Goal: Information Seeking & Learning: Compare options

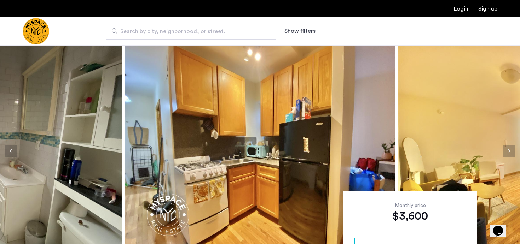
click at [190, 34] on span "Search by city, neighborhood, or street." at bounding box center [188, 31] width 136 height 8
click at [190, 34] on input "Search by city, neighborhood, or street." at bounding box center [191, 31] width 170 height 17
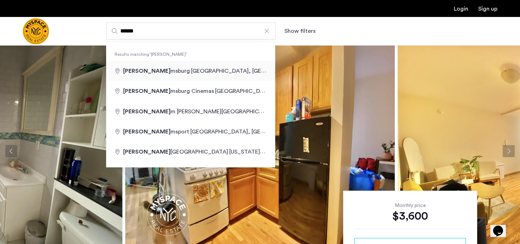
type input "**********"
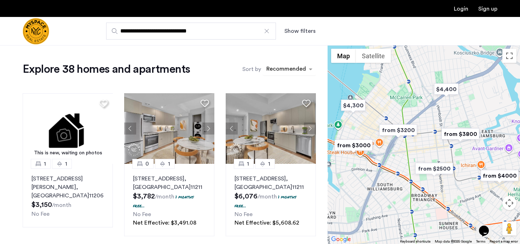
click at [295, 73] on div "sort-apartment" at bounding box center [286, 70] width 42 height 10
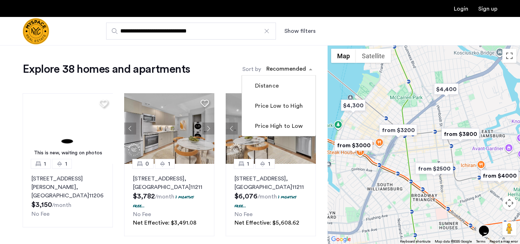
click at [205, 72] on div "Explore 38 homes and apartments Sort by Recommended Distance Price Low to High …" at bounding box center [169, 69] width 293 height 14
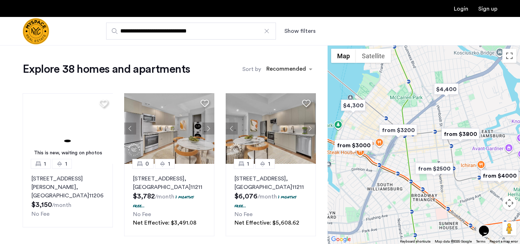
click at [297, 36] on div "**********" at bounding box center [294, 31] width 405 height 17
click at [290, 27] on button "Show filters" at bounding box center [299, 31] width 31 height 8
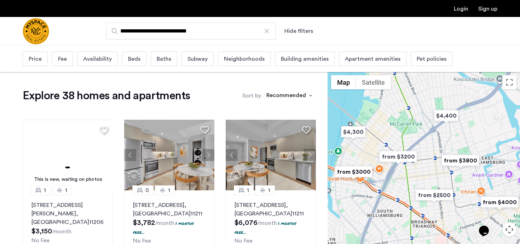
click at [128, 58] on span "Beds" at bounding box center [134, 59] width 12 height 8
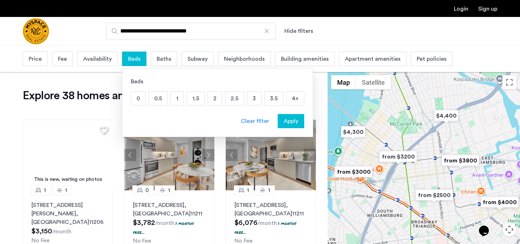
click at [202, 97] on p "1.5" at bounding box center [195, 98] width 17 height 13
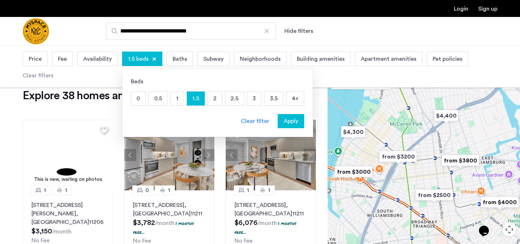
click at [219, 98] on p "2" at bounding box center [215, 98] width 14 height 13
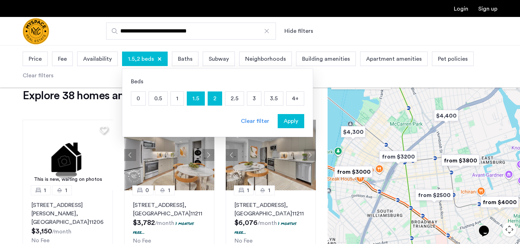
click at [295, 122] on span "Apply" at bounding box center [291, 121] width 15 height 8
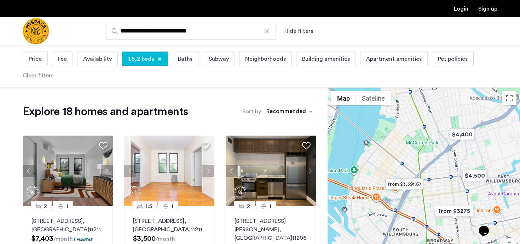
click at [67, 60] on div "Fee" at bounding box center [62, 59] width 21 height 15
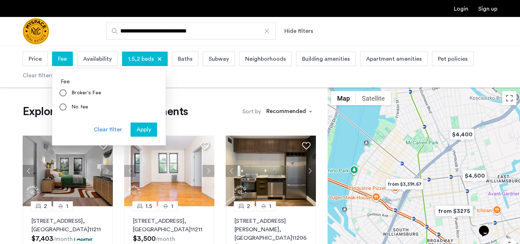
click at [66, 59] on span "Fee" at bounding box center [62, 59] width 9 height 8
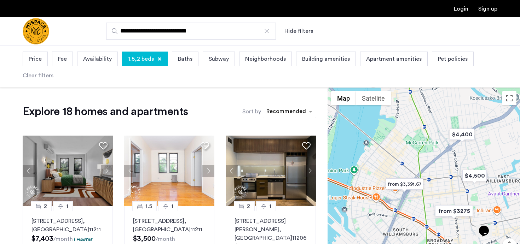
click at [290, 111] on div "sort-apartment" at bounding box center [286, 113] width 42 height 10
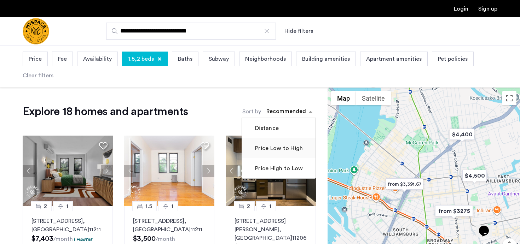
click at [278, 145] on label "Price Low to High" at bounding box center [278, 148] width 49 height 8
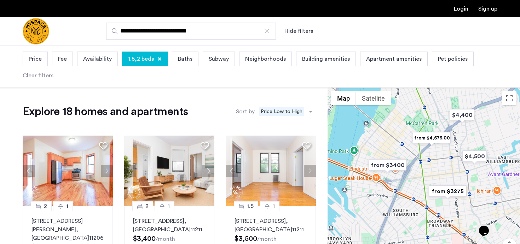
drag, startPoint x: 427, startPoint y: 196, endPoint x: 429, endPoint y: 172, distance: 24.5
click at [428, 172] on div at bounding box center [424, 187] width 192 height 199
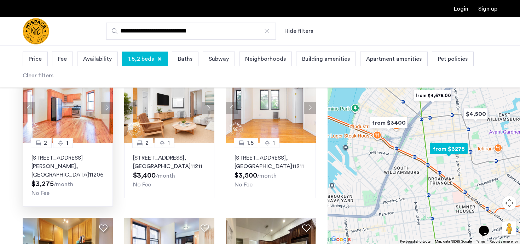
scroll to position [58, 0]
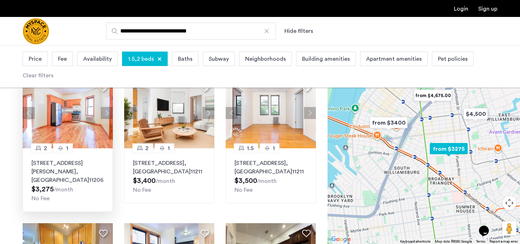
click at [86, 146] on img at bounding box center [67, 113] width 91 height 71
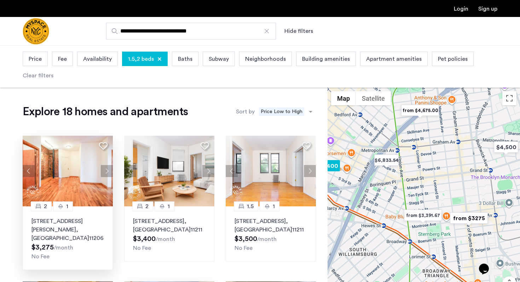
scroll to position [0, 0]
click at [471, 217] on img "from $3275" at bounding box center [469, 218] width 44 height 16
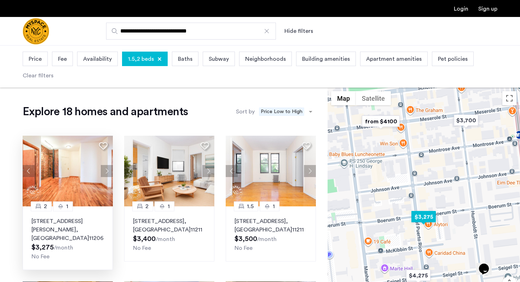
click at [425, 221] on img "$3,275" at bounding box center [424, 217] width 30 height 16
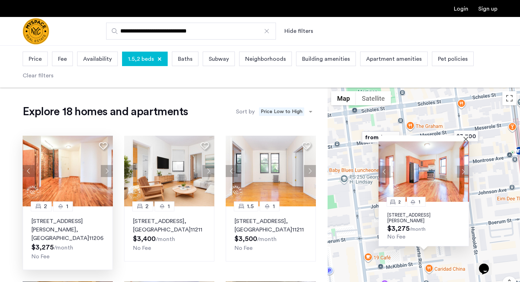
click at [346, 224] on div "2 1 126 Graham Ave, Unit 3A, Brooklyn, NY 11206 $3,275 /month No Fee" at bounding box center [424, 206] width 192 height 237
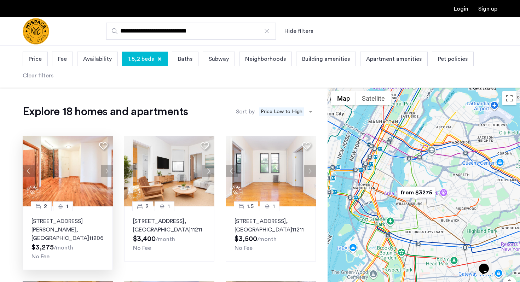
click at [411, 197] on img "from $3275" at bounding box center [416, 193] width 44 height 16
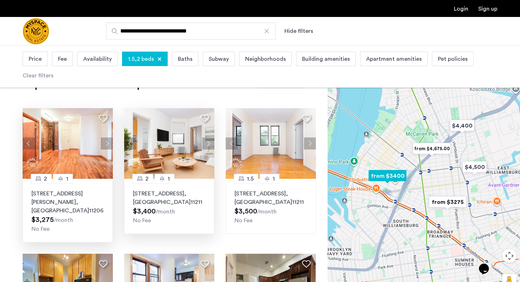
scroll to position [28, 0]
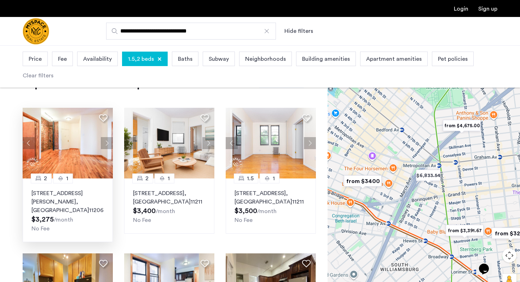
click at [463, 230] on img "from $3,391.67" at bounding box center [465, 231] width 44 height 16
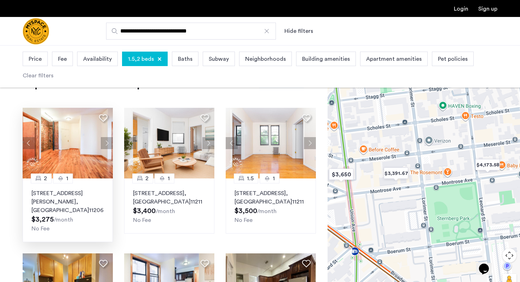
drag, startPoint x: 360, startPoint y: 164, endPoint x: 510, endPoint y: 163, distance: 150.4
click at [512, 163] on div "2 1 126 Graham Ave, Unit 3A, Brooklyn, NY 11206 $3,275 /month No Fee" at bounding box center [424, 178] width 192 height 237
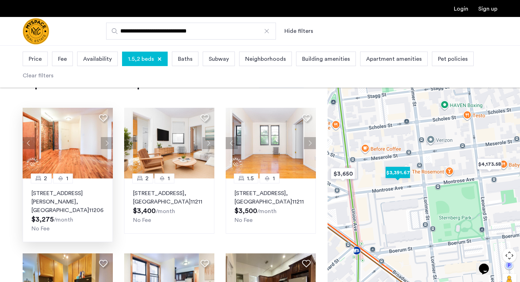
click at [406, 173] on img "$3,391.67" at bounding box center [398, 173] width 30 height 16
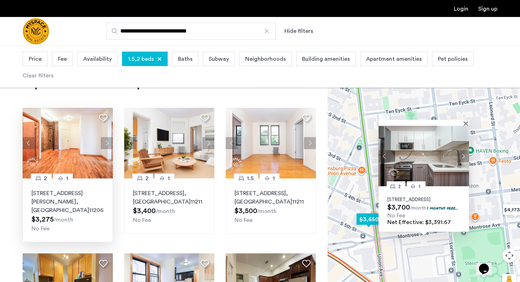
click at [365, 218] on img "$3,650" at bounding box center [369, 220] width 30 height 16
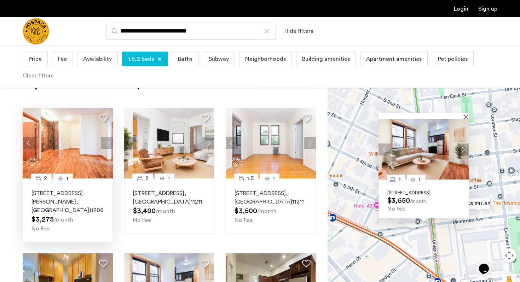
click at [360, 224] on div "2 1 213 Union Ave, Unit 0D, Brooklyn, NY 11211 $3,650 /month No Fee" at bounding box center [424, 178] width 192 height 237
click at [416, 135] on img at bounding box center [424, 149] width 91 height 60
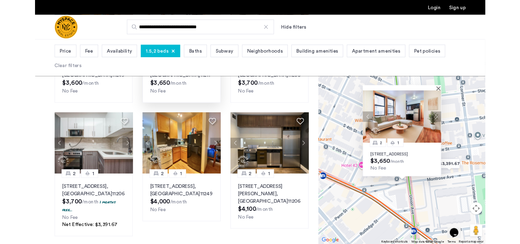
scroll to position [292, 0]
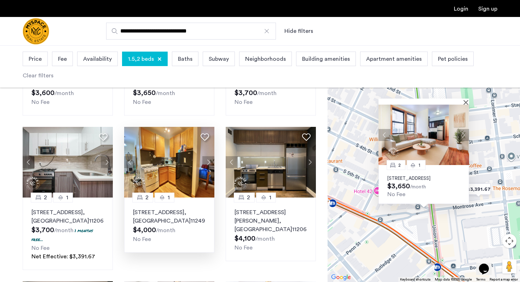
click at [171, 167] on img at bounding box center [169, 162] width 91 height 71
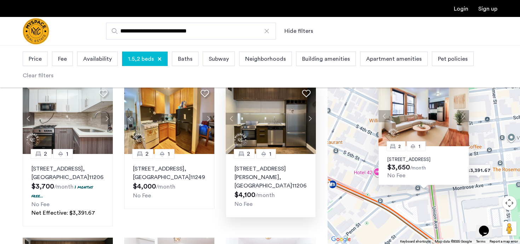
scroll to position [340, 0]
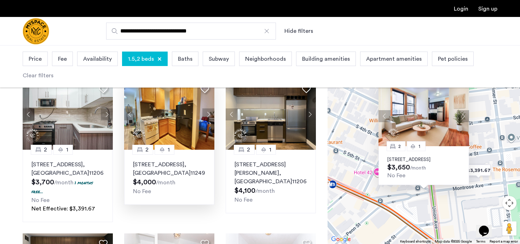
click at [166, 129] on img at bounding box center [169, 114] width 91 height 71
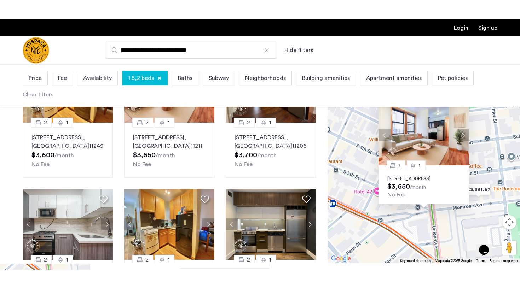
scroll to position [292, 0]
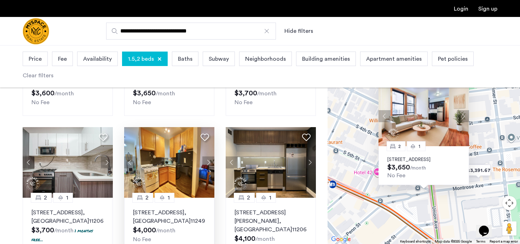
click at [175, 169] on img at bounding box center [169, 162] width 91 height 71
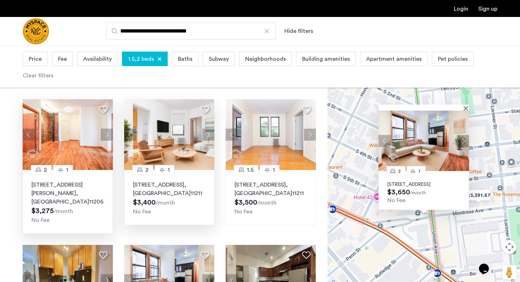
scroll to position [38, 0]
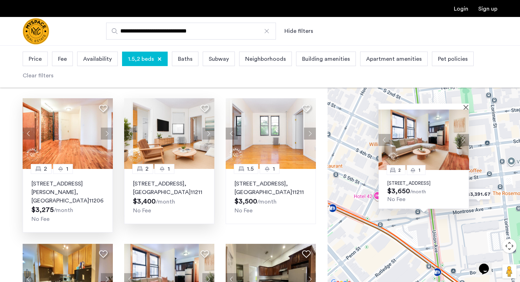
click at [158, 135] on img at bounding box center [169, 133] width 91 height 71
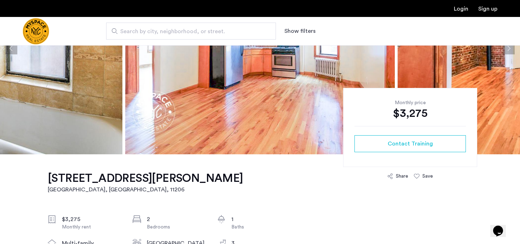
scroll to position [5, 0]
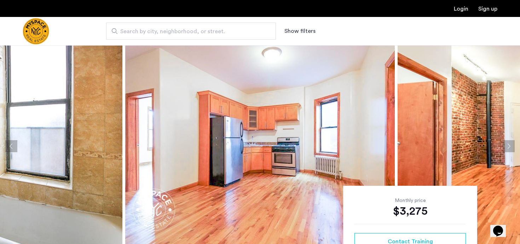
click at [282, 154] on img at bounding box center [260, 146] width 270 height 212
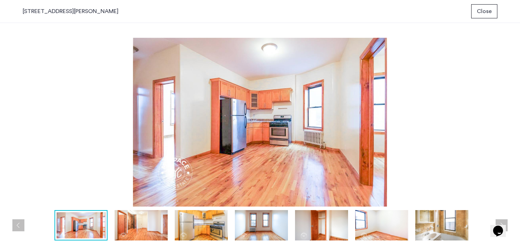
scroll to position [0, 0]
click at [136, 229] on img at bounding box center [141, 225] width 53 height 30
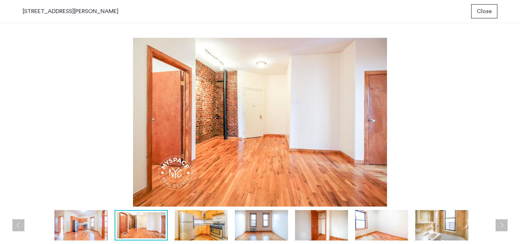
click at [195, 230] on img at bounding box center [201, 225] width 53 height 30
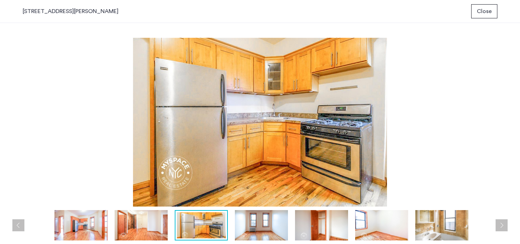
click at [270, 232] on img at bounding box center [261, 225] width 53 height 30
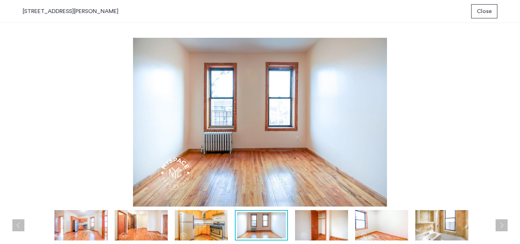
click at [310, 229] on img at bounding box center [321, 225] width 53 height 30
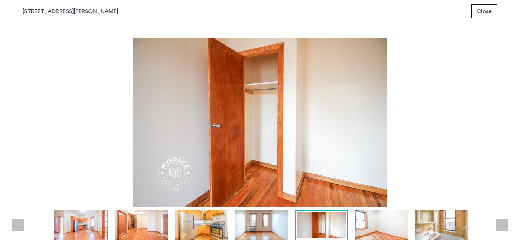
click at [359, 227] on img at bounding box center [381, 225] width 53 height 30
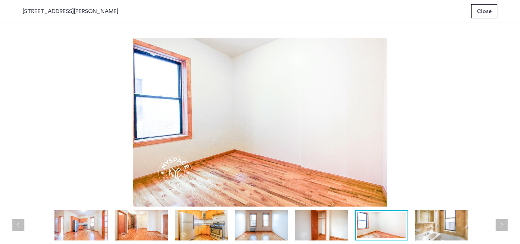
click at [426, 223] on img at bounding box center [441, 225] width 53 height 30
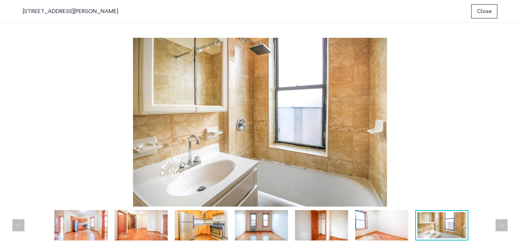
click at [488, 7] on button "Close" at bounding box center [484, 11] width 26 height 14
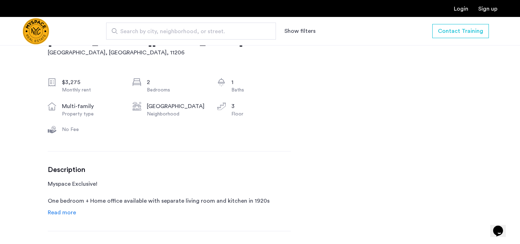
scroll to position [223, 0]
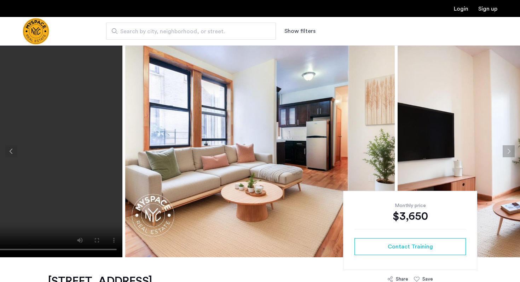
click at [309, 141] on img at bounding box center [260, 151] width 270 height 212
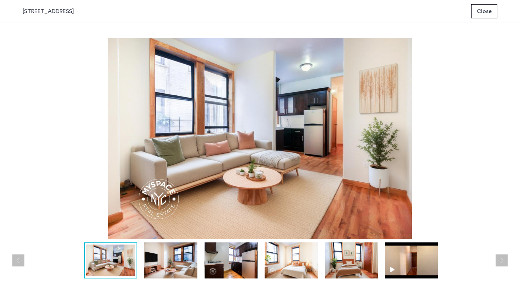
click at [168, 269] on img at bounding box center [170, 261] width 53 height 36
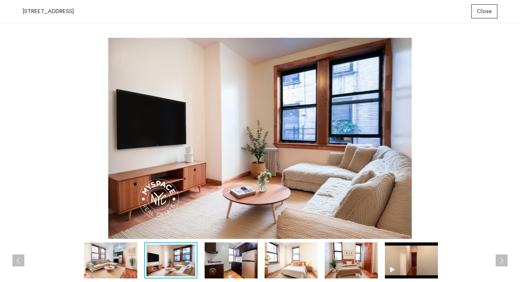
click at [241, 266] on img at bounding box center [230, 261] width 53 height 36
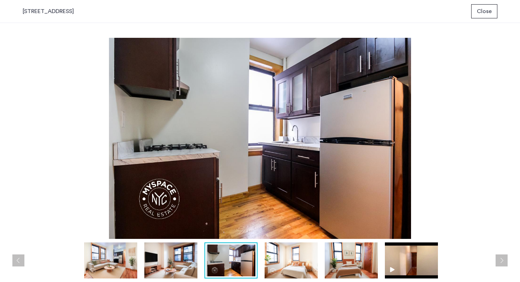
click at [305, 262] on img at bounding box center [291, 261] width 53 height 36
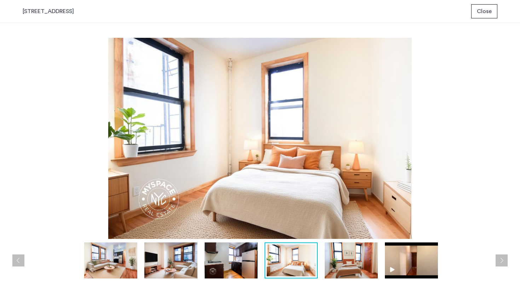
click at [361, 260] on img at bounding box center [351, 261] width 53 height 36
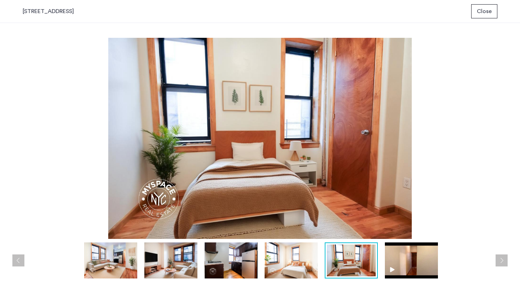
click at [416, 263] on img at bounding box center [411, 261] width 53 height 36
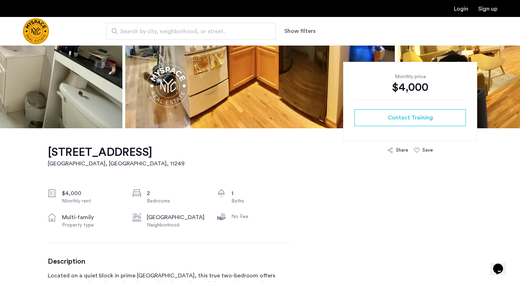
scroll to position [144, 0]
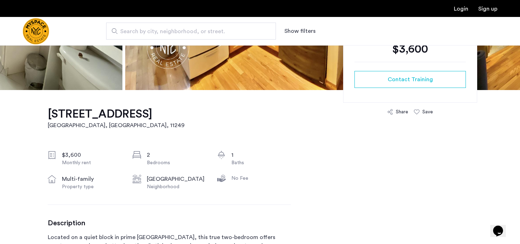
scroll to position [155, 0]
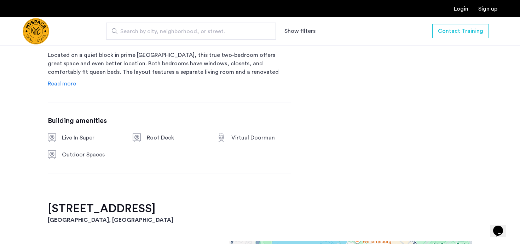
scroll to position [354, 0]
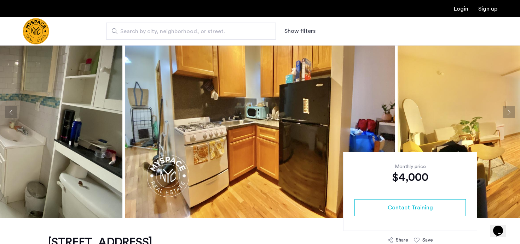
scroll to position [45, 0]
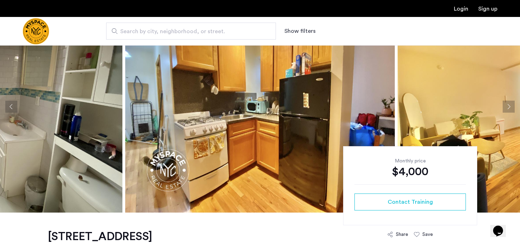
click at [513, 106] on button "Next apartment" at bounding box center [509, 107] width 12 height 12
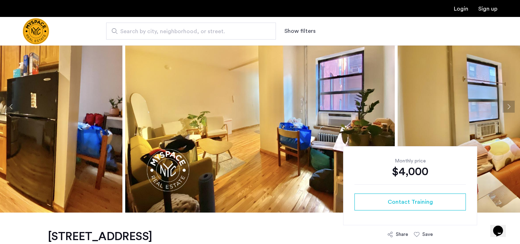
click at [512, 107] on button "Next apartment" at bounding box center [509, 107] width 12 height 12
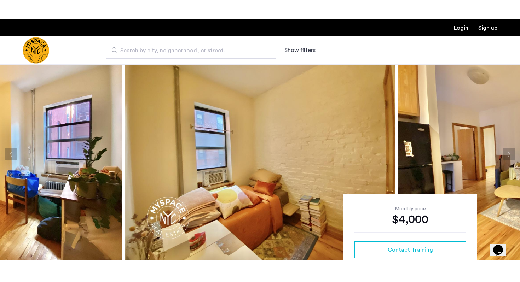
scroll to position [24, 0]
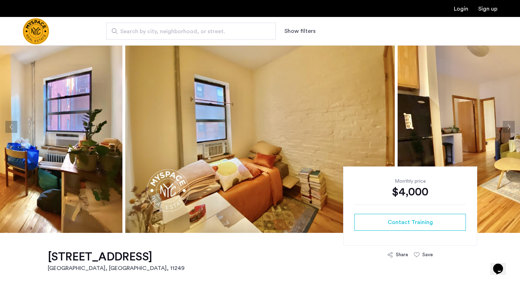
click at [9, 132] on button "Previous apartment" at bounding box center [11, 127] width 12 height 12
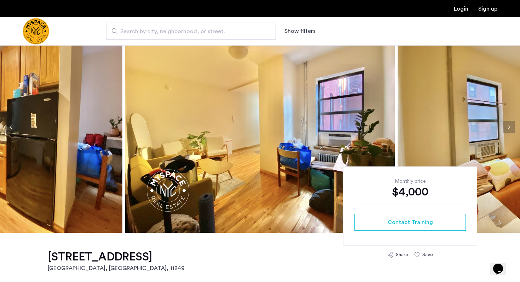
click at [506, 125] on button "Next apartment" at bounding box center [509, 127] width 12 height 12
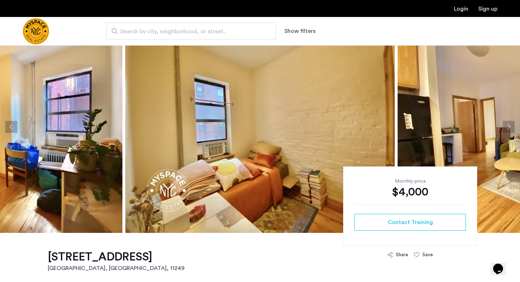
click at [506, 125] on button "Next apartment" at bounding box center [509, 127] width 12 height 12
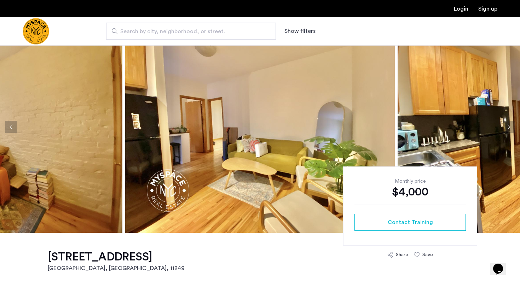
click at [506, 125] on button "Next apartment" at bounding box center [509, 127] width 12 height 12
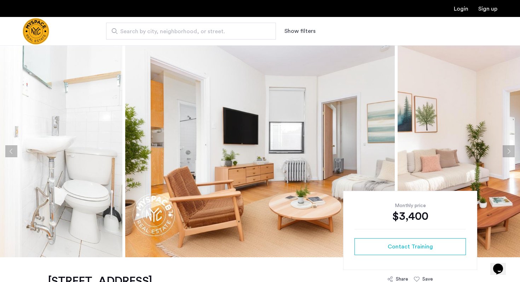
click at [252, 189] on img at bounding box center [260, 151] width 270 height 212
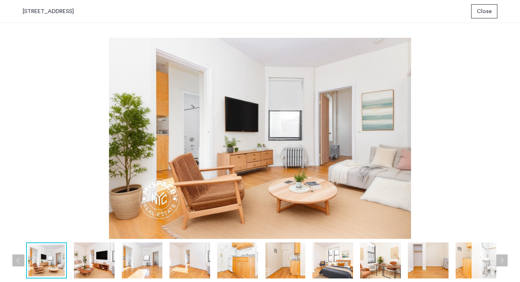
click at [85, 273] on img at bounding box center [94, 261] width 41 height 36
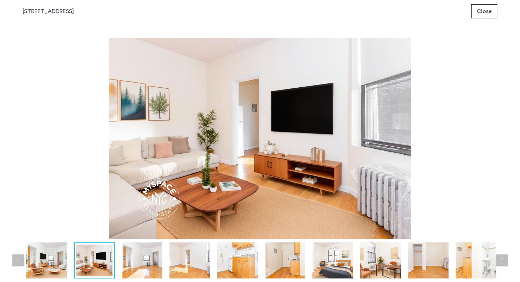
click at [161, 266] on img at bounding box center [142, 261] width 41 height 36
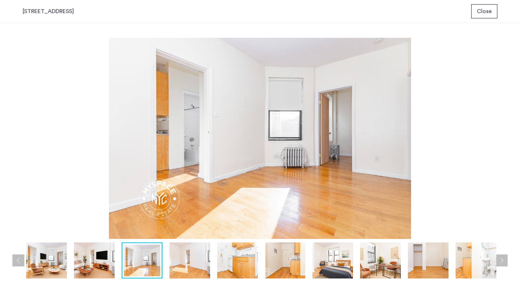
click at [481, 13] on span "Close" at bounding box center [484, 11] width 15 height 8
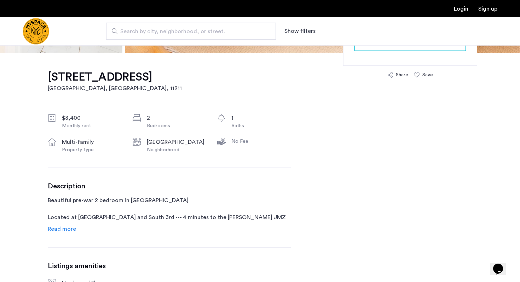
scroll to position [211, 0]
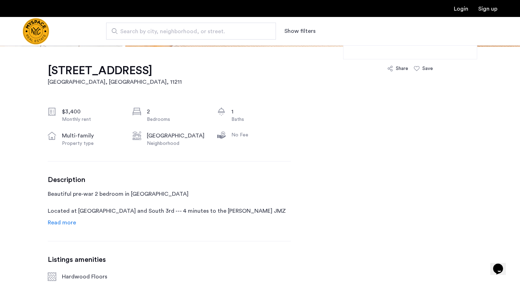
click at [61, 220] on span "Read more" at bounding box center [62, 223] width 28 height 6
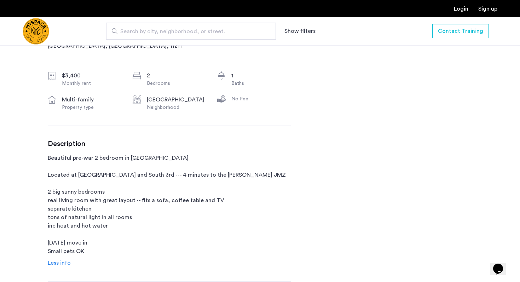
scroll to position [250, 0]
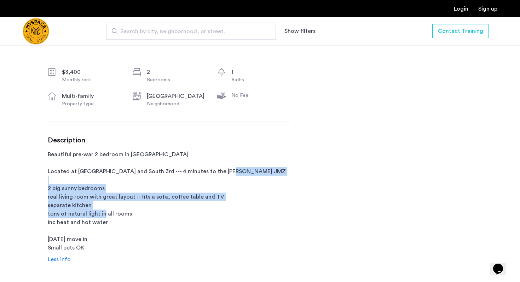
drag, startPoint x: 61, startPoint y: 220, endPoint x: 36, endPoint y: 192, distance: 36.8
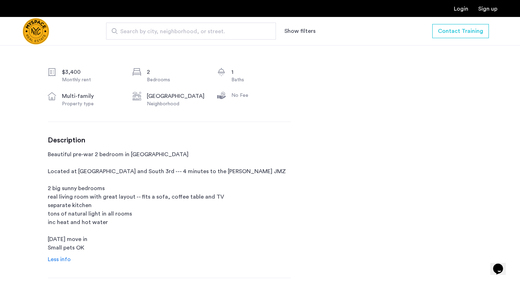
click at [67, 203] on p "Beautiful pre-war 2 bedroom in [GEOGRAPHIC_DATA] Located at [GEOGRAPHIC_DATA] a…" at bounding box center [169, 201] width 243 height 102
click at [57, 205] on p "Beautiful pre-war 2 bedroom in [GEOGRAPHIC_DATA] Located at [GEOGRAPHIC_DATA] a…" at bounding box center [169, 201] width 243 height 102
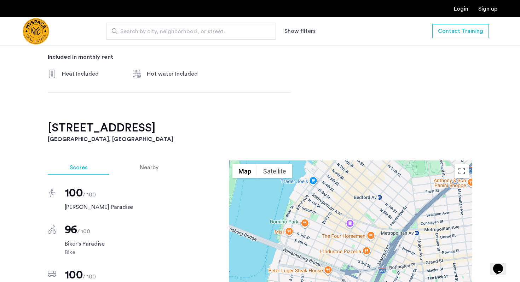
scroll to position [521, 0]
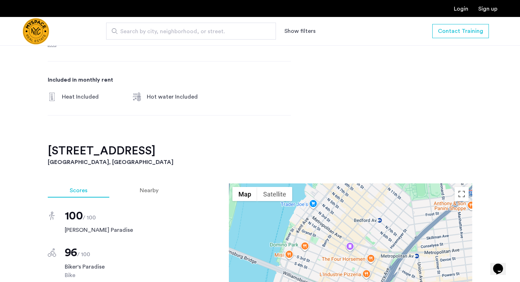
drag, startPoint x: 180, startPoint y: 151, endPoint x: 41, endPoint y: 143, distance: 139.6
click at [41, 143] on div "[STREET_ADDRESS] $3,400 Monthly rent 2 Bedrooms 1 Baths multi-family Property t…" at bounding box center [260, 167] width 446 height 863
copy div "Monthly price $3,400 Contact Training Share Save [STREET_ADDRESS]"
click at [221, 30] on span "Search by city, neighborhood, or street." at bounding box center [188, 31] width 136 height 8
click at [221, 30] on input "Search by city, neighborhood, or street." at bounding box center [191, 31] width 170 height 17
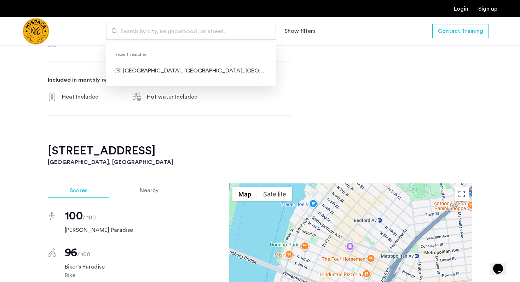
click at [309, 27] on button "Show filters" at bounding box center [299, 31] width 31 height 8
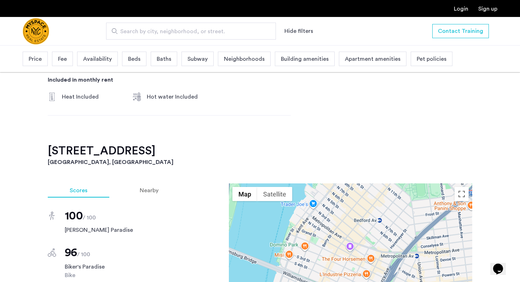
click at [221, 34] on span "Search by city, neighborhood, or street." at bounding box center [188, 31] width 136 height 8
click at [221, 34] on input "Search by city, neighborhood, or street." at bounding box center [191, 31] width 170 height 17
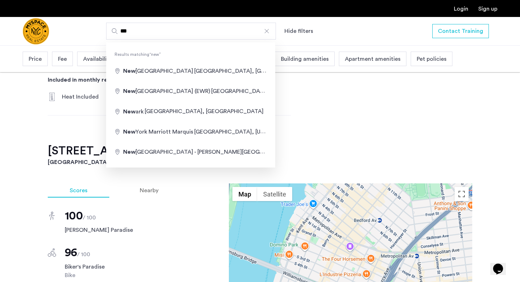
type input "**********"
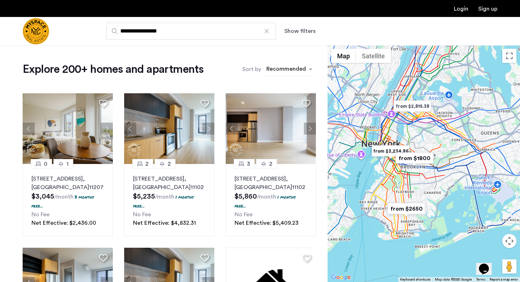
click at [287, 68] on div "sort-apartment" at bounding box center [286, 70] width 42 height 10
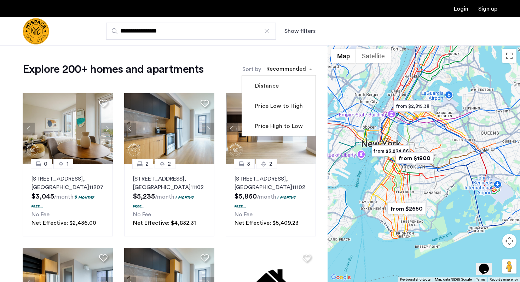
click at [240, 38] on input "**********" at bounding box center [191, 31] width 170 height 17
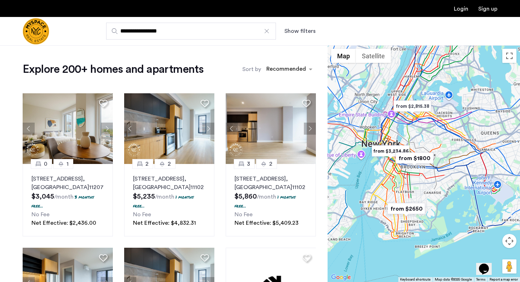
click at [301, 31] on button "Show filters" at bounding box center [299, 31] width 31 height 8
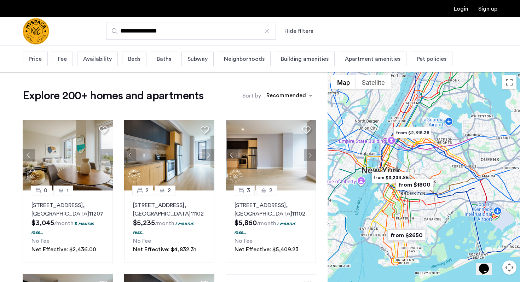
click at [137, 56] on span "Beds" at bounding box center [134, 59] width 12 height 8
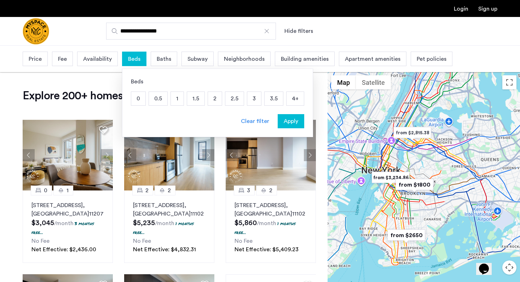
click at [200, 98] on p "1.5" at bounding box center [195, 98] width 17 height 13
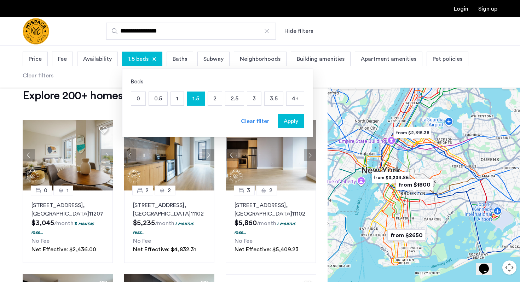
click at [219, 97] on p "2" at bounding box center [215, 98] width 14 height 13
click at [236, 99] on p "2.5" at bounding box center [234, 98] width 18 height 13
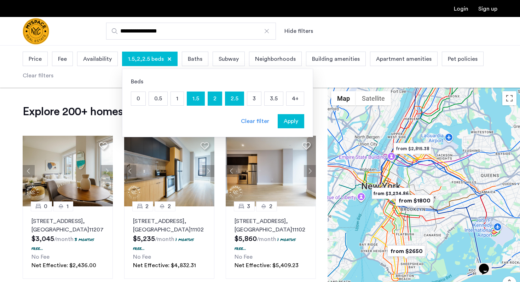
click at [291, 116] on button "Apply" at bounding box center [291, 121] width 27 height 14
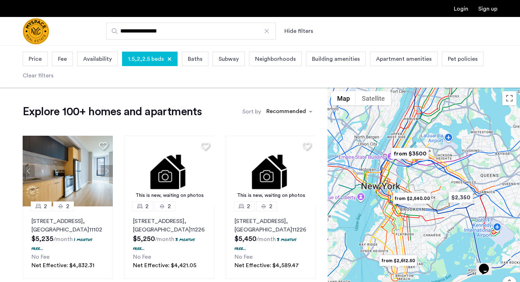
click at [201, 55] on div "Baths" at bounding box center [195, 59] width 27 height 15
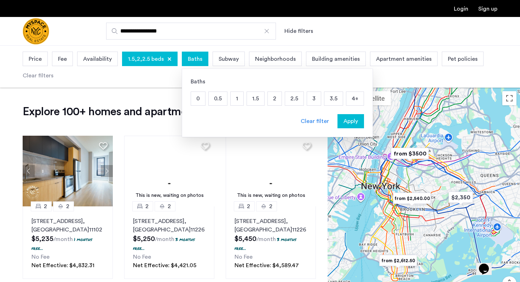
click at [62, 78] on div "Price Fee Availability 1.5,2,2.5 beds Baths Baths 0 0.5 1 1.5 2 2.5 3 3.5 4+ Cl…" at bounding box center [260, 67] width 475 height 34
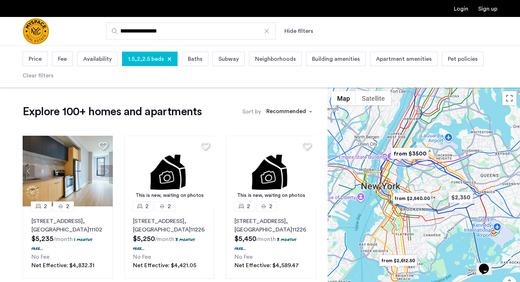
click at [32, 62] on span "Price" at bounding box center [35, 59] width 13 height 8
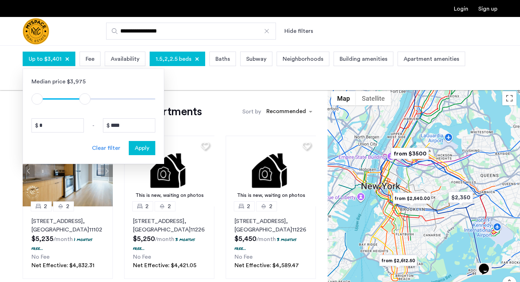
type input "****"
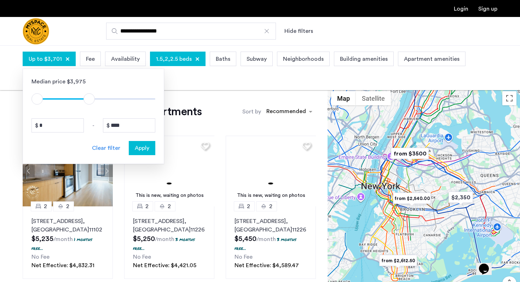
drag, startPoint x: 149, startPoint y: 97, endPoint x: 90, endPoint y: 97, distance: 58.7
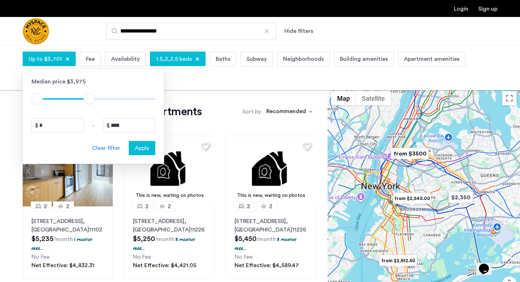
click at [90, 98] on span "ngx-slider-max" at bounding box center [88, 98] width 11 height 11
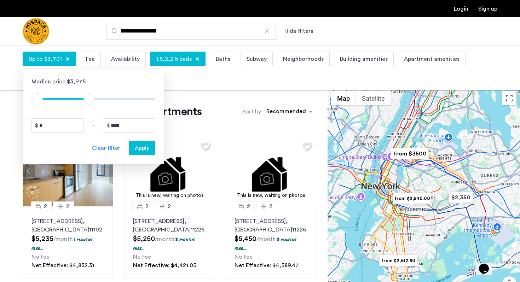
click at [141, 148] on span "Apply" at bounding box center [142, 148] width 15 height 8
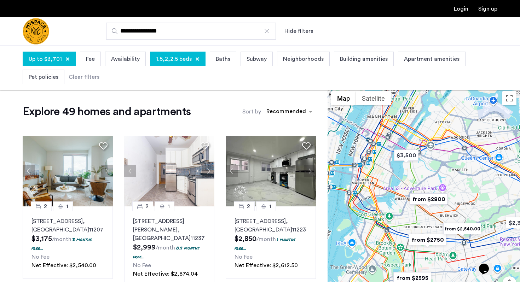
drag, startPoint x: 354, startPoint y: 146, endPoint x: 379, endPoint y: 189, distance: 49.0
click at [379, 189] on div at bounding box center [424, 206] width 192 height 237
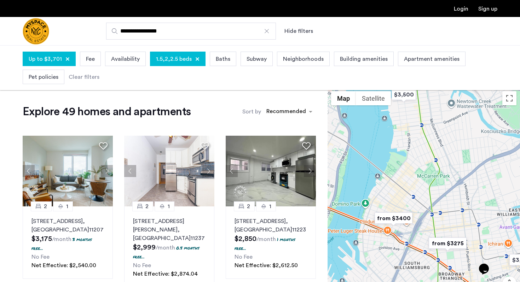
drag, startPoint x: 381, startPoint y: 148, endPoint x: 391, endPoint y: 132, distance: 19.1
click at [391, 132] on div at bounding box center [424, 206] width 192 height 237
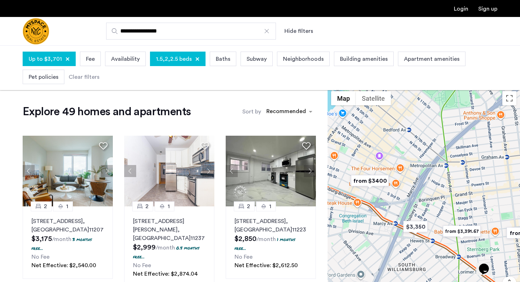
drag, startPoint x: 381, startPoint y: 190, endPoint x: 415, endPoint y: 186, distance: 34.2
click at [415, 186] on div at bounding box center [424, 206] width 192 height 237
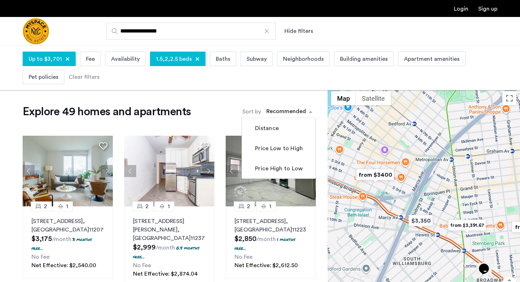
click at [288, 105] on div "Recommended" at bounding box center [289, 111] width 53 height 13
click at [278, 155] on mat-checkbox "Price Low to High" at bounding box center [279, 148] width 74 height 20
click at [427, 221] on img "$3,350" at bounding box center [421, 221] width 30 height 16
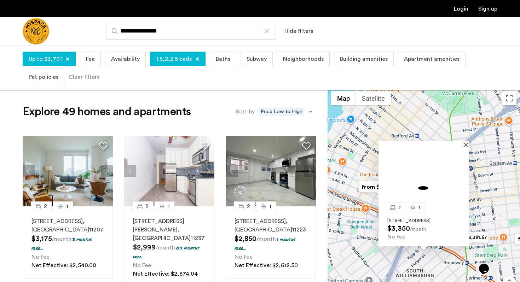
click at [349, 217] on div "2 1 [STREET_ADDRESS] $3,350 /month No Fee" at bounding box center [424, 206] width 192 height 237
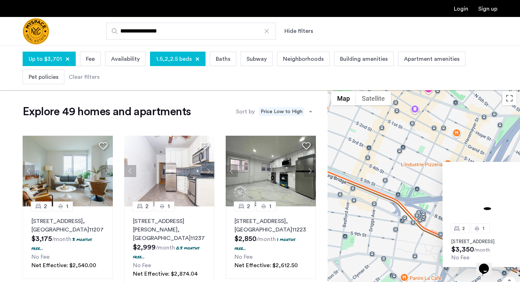
click at [354, 227] on div "2 1 [STREET_ADDRESS] $3,350 /month No Fee" at bounding box center [424, 206] width 192 height 237
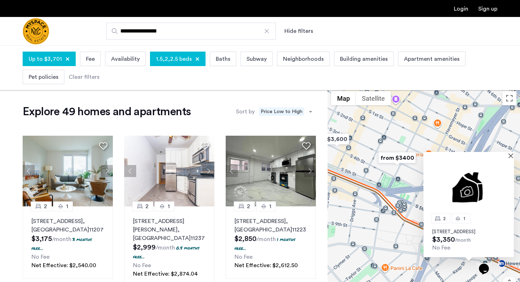
drag, startPoint x: 389, startPoint y: 206, endPoint x: 348, endPoint y: 189, distance: 44.0
click at [348, 189] on div "2 1 [STREET_ADDRESS] $3,350 /month No Fee" at bounding box center [424, 206] width 192 height 237
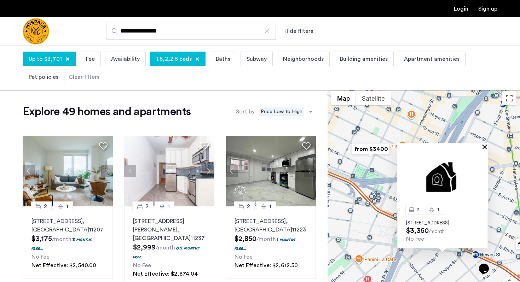
click at [486, 144] on button "Close" at bounding box center [486, 146] width 5 height 5
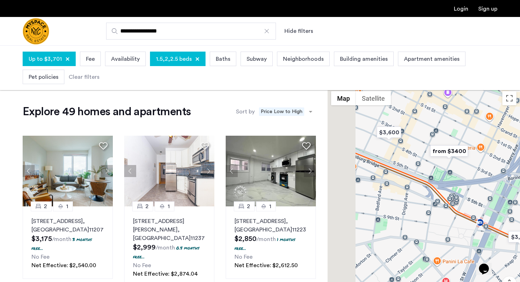
drag, startPoint x: 417, startPoint y: 173, endPoint x: 508, endPoint y: 174, distance: 90.9
click at [508, 175] on div at bounding box center [424, 206] width 192 height 237
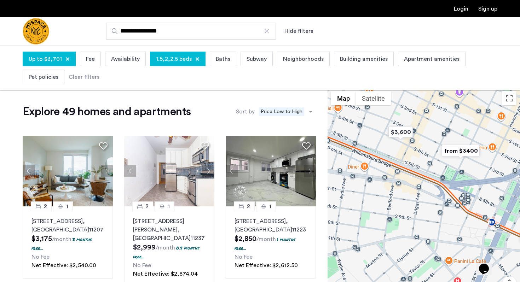
click at [461, 149] on img "from $3400" at bounding box center [461, 151] width 44 height 16
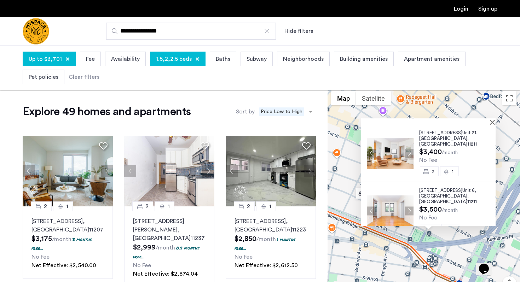
click at [355, 255] on div "[STREET_ADDRESS] $3,400 /month No Fee 2 1 [STREET_ADDRESS] $3,500 /month No Fee…" at bounding box center [424, 206] width 192 height 237
click at [491, 124] on div at bounding box center [425, 122] width 129 height 6
click at [496, 122] on button "Close" at bounding box center [493, 122] width 5 height 5
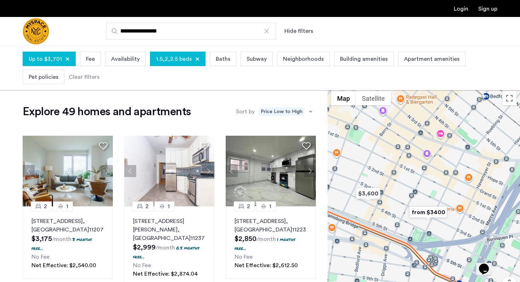
click at [425, 211] on img "from $3400" at bounding box center [428, 212] width 44 height 16
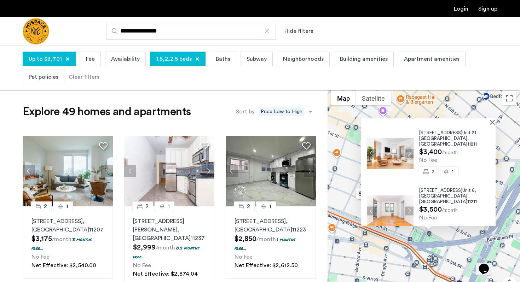
click at [494, 121] on div at bounding box center [428, 122] width 134 height 6
click at [495, 122] on button "Close" at bounding box center [493, 122] width 5 height 5
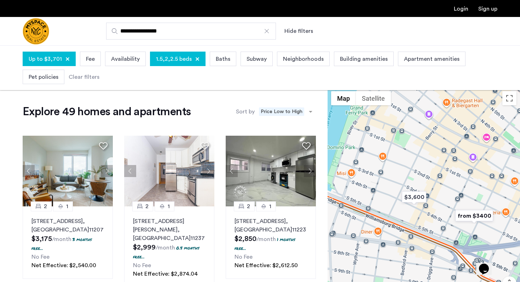
drag, startPoint x: 379, startPoint y: 174, endPoint x: 438, endPoint y: 178, distance: 58.5
click at [438, 178] on div at bounding box center [424, 206] width 192 height 237
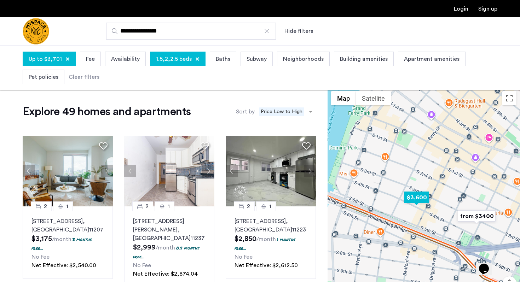
click at [424, 195] on img "$3,600" at bounding box center [417, 198] width 30 height 16
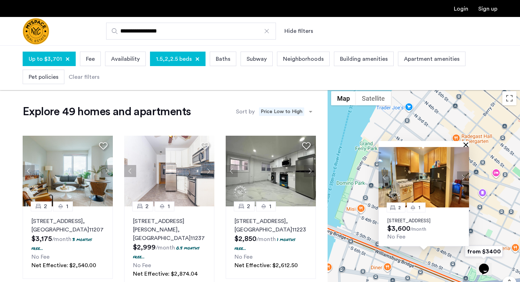
click at [468, 142] on button "Close" at bounding box center [467, 144] width 5 height 5
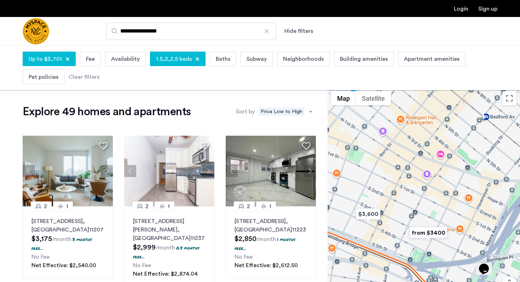
drag, startPoint x: 442, startPoint y: 166, endPoint x: 371, endPoint y: 140, distance: 75.7
click at [370, 140] on div at bounding box center [424, 206] width 192 height 237
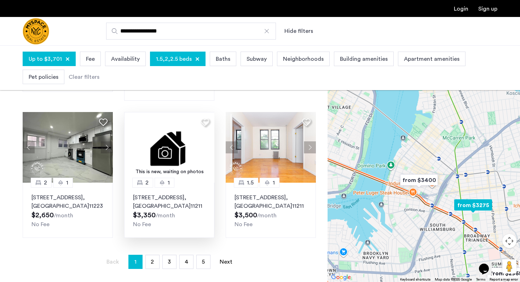
scroll to position [496, 0]
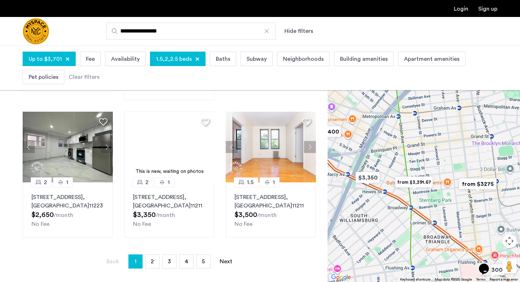
drag, startPoint x: 453, startPoint y: 197, endPoint x: 384, endPoint y: 149, distance: 84.6
click at [384, 149] on div at bounding box center [424, 163] width 192 height 237
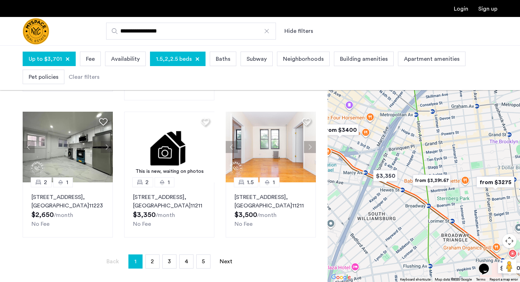
drag, startPoint x: 401, startPoint y: 169, endPoint x: 439, endPoint y: 187, distance: 41.3
click at [438, 186] on img "from $3,391.67" at bounding box center [432, 181] width 44 height 16
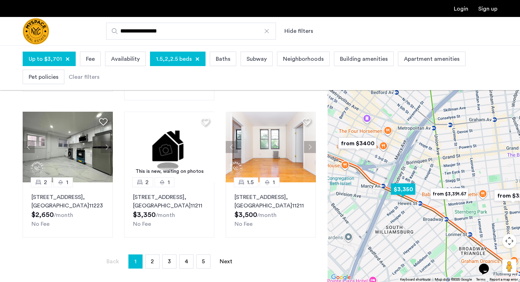
click at [394, 185] on img "$3,350" at bounding box center [403, 189] width 30 height 16
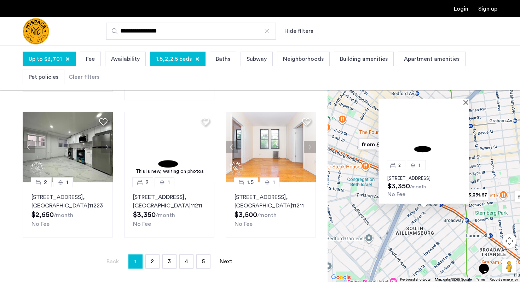
click at [363, 142] on img "from $3400" at bounding box center [378, 145] width 44 height 16
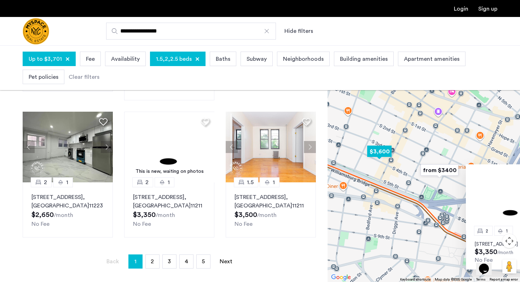
click at [373, 147] on img "$3,600" at bounding box center [379, 152] width 30 height 16
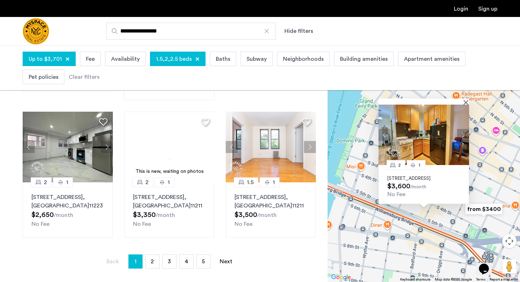
click at [358, 188] on div "2 1 [STREET_ADDRESS] $3,600 /month No Fee" at bounding box center [424, 163] width 192 height 237
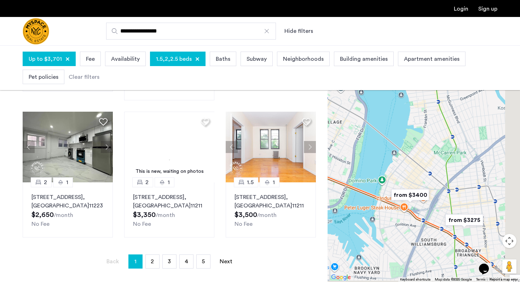
drag, startPoint x: 449, startPoint y: 220, endPoint x: 346, endPoint y: 198, distance: 105.1
click at [346, 198] on div at bounding box center [424, 163] width 192 height 237
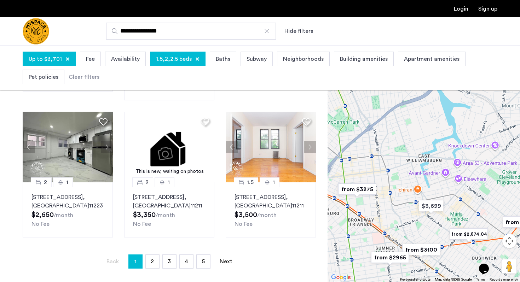
drag, startPoint x: 471, startPoint y: 234, endPoint x: 404, endPoint y: 201, distance: 74.2
click at [404, 201] on div at bounding box center [424, 163] width 192 height 237
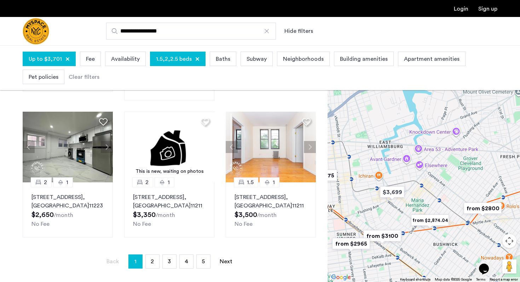
drag, startPoint x: 391, startPoint y: 196, endPoint x: 342, endPoint y: 180, distance: 51.4
click at [333, 179] on div at bounding box center [424, 163] width 192 height 237
